Goal: Navigation & Orientation: Find specific page/section

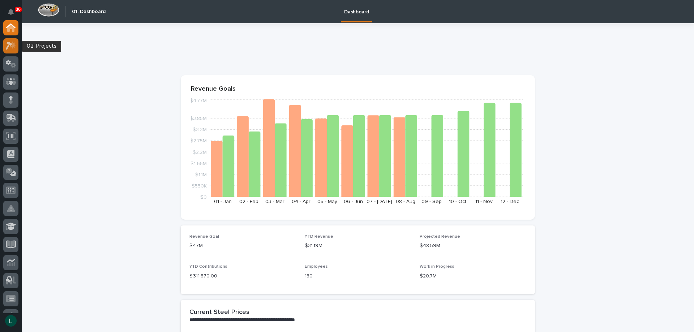
click at [10, 45] on icon at bounding box center [9, 46] width 7 height 8
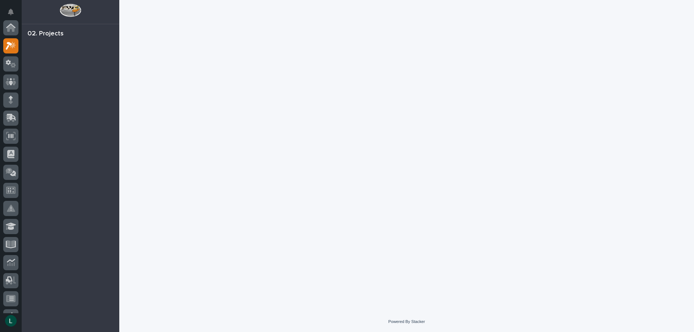
scroll to position [18, 0]
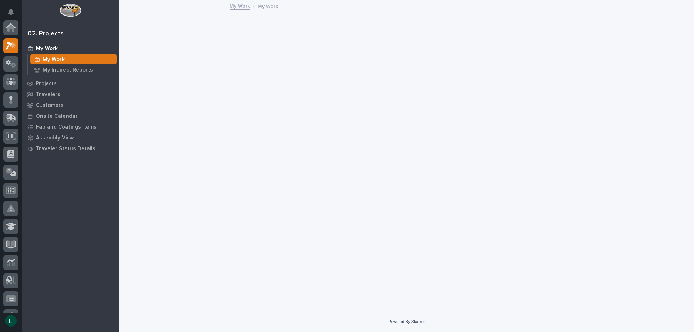
scroll to position [18, 0]
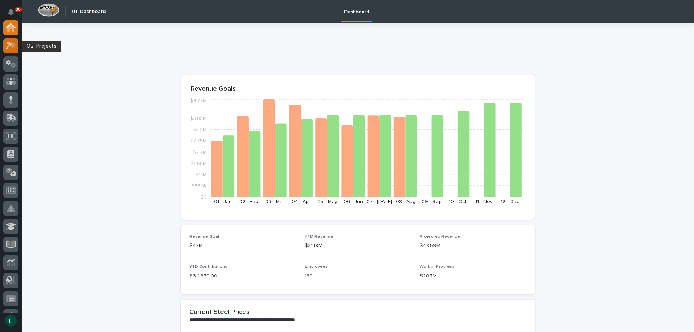
click at [11, 46] on g at bounding box center [11, 45] width 10 height 8
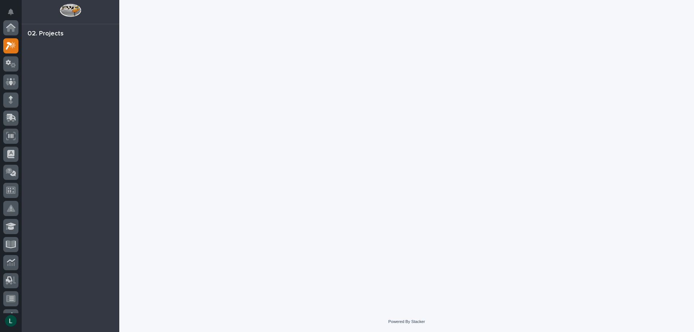
scroll to position [18, 0]
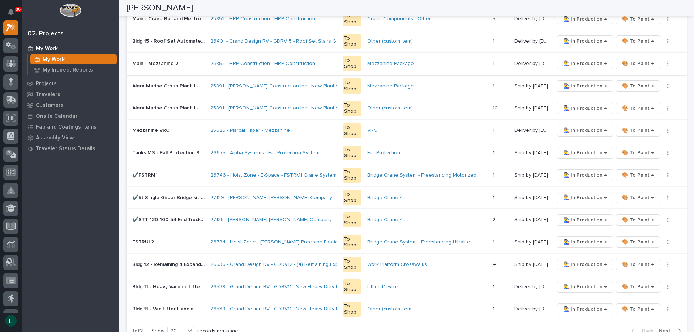
scroll to position [362, 0]
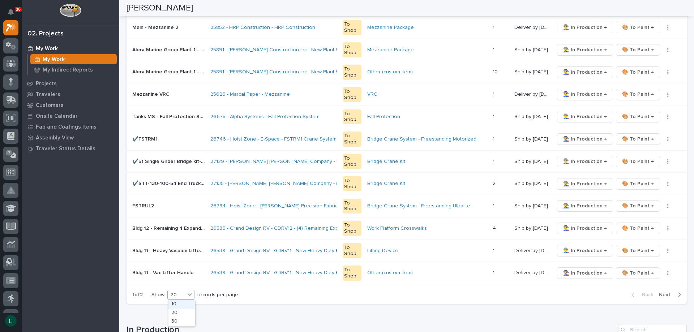
click at [177, 294] on div "20" at bounding box center [176, 296] width 17 height 8
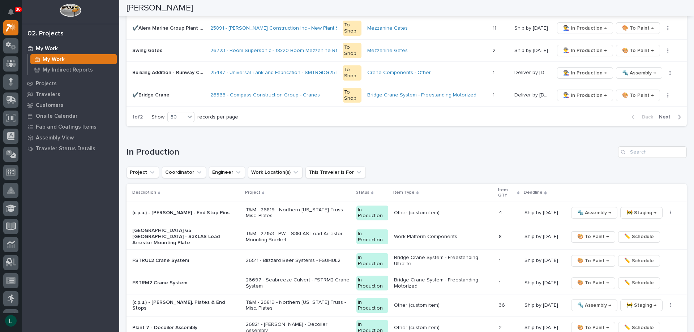
scroll to position [759, 0]
